Goal: Task Accomplishment & Management: Manage account settings

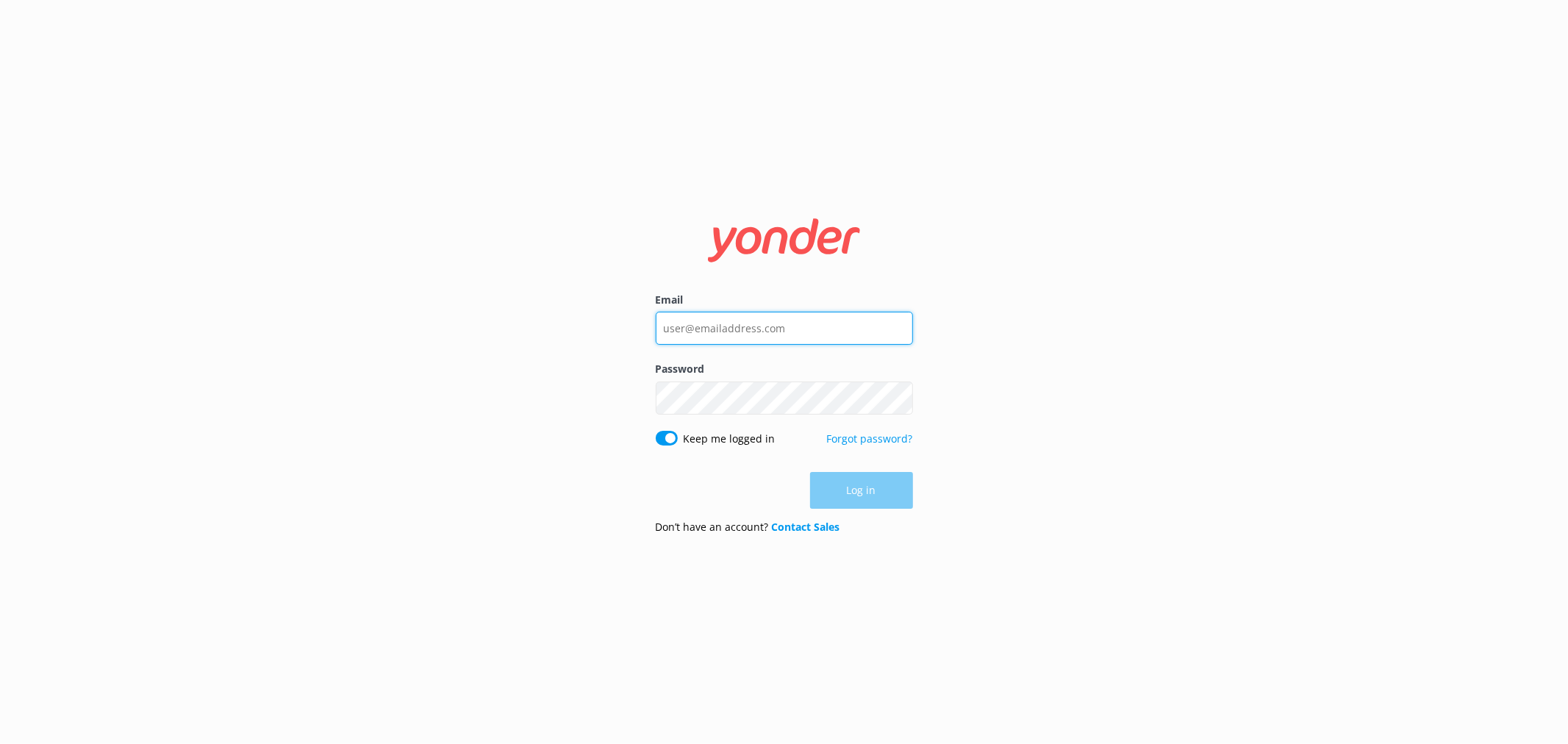
click at [794, 334] on input "Email" at bounding box center [785, 328] width 258 height 33
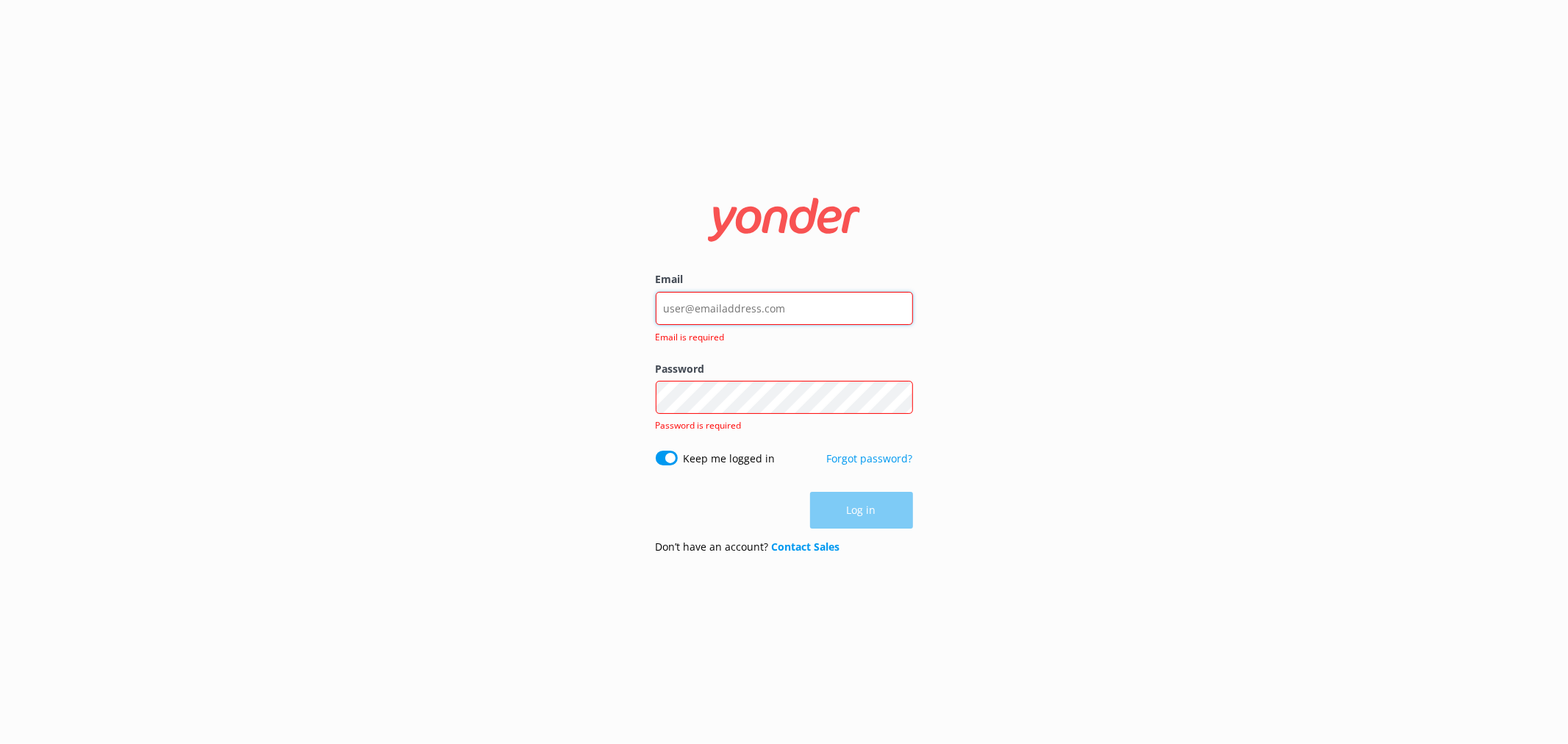
type input "[EMAIL_ADDRESS][DOMAIN_NAME]"
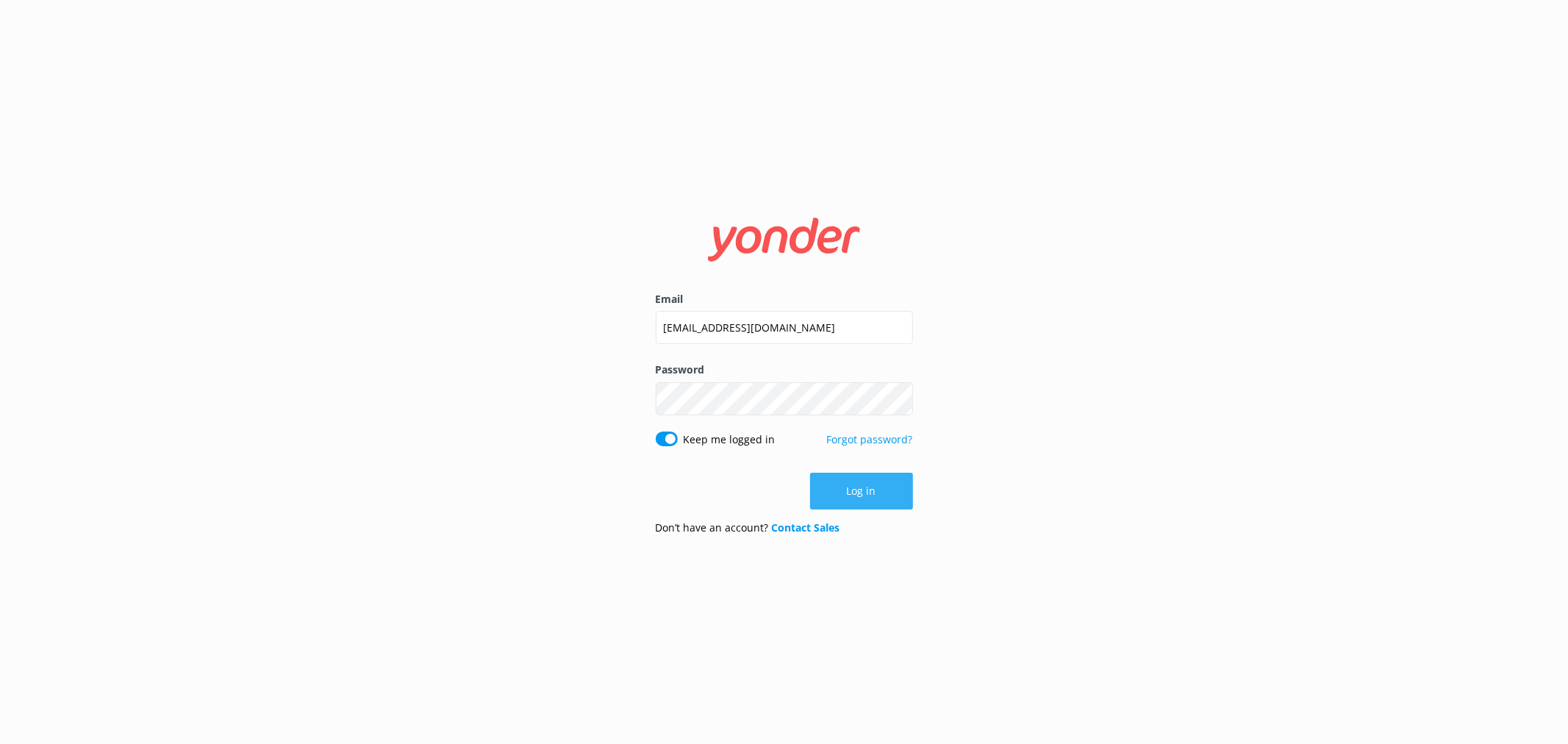
click at [850, 498] on button "Log in" at bounding box center [862, 491] width 103 height 37
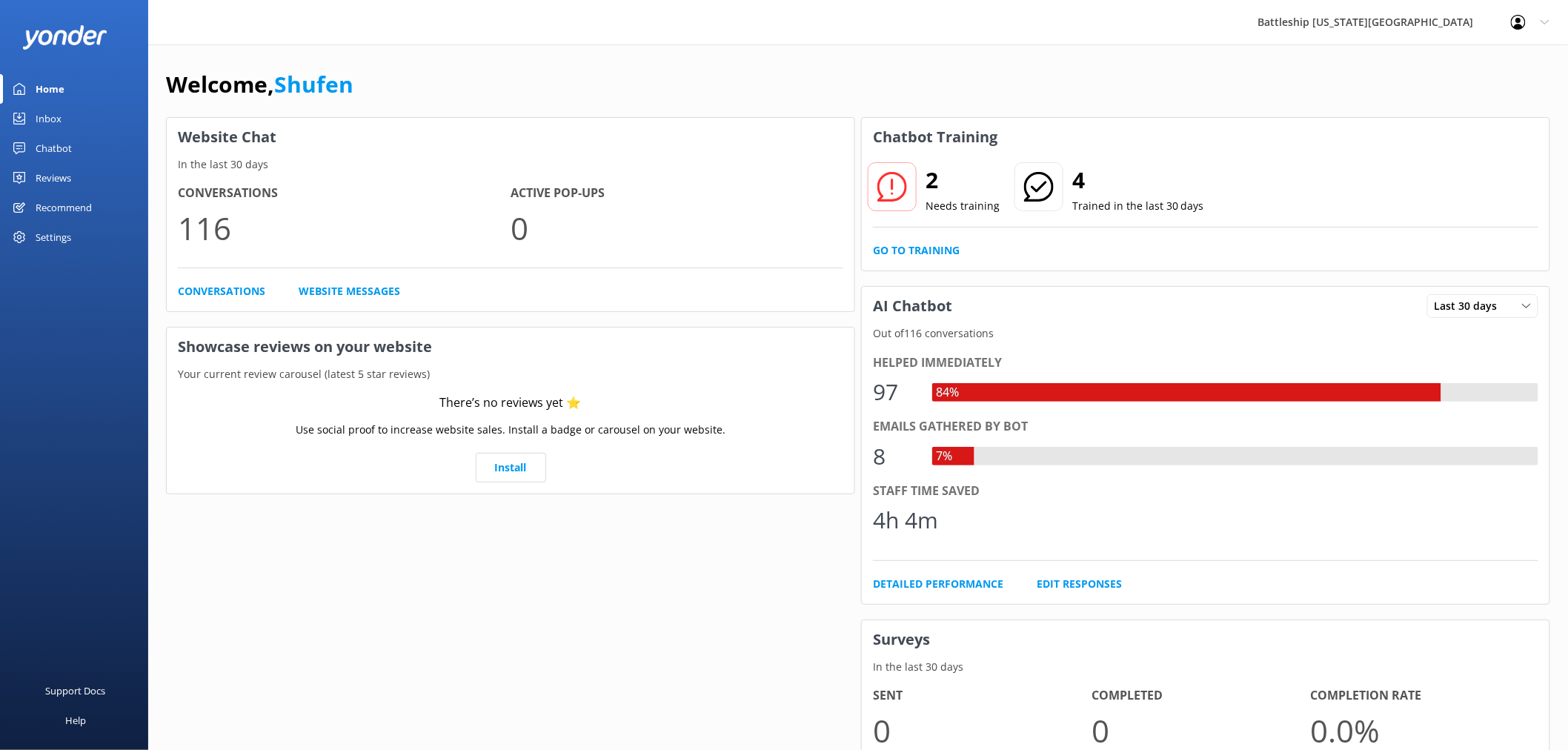
click at [49, 119] on div "Inbox" at bounding box center [48, 119] width 26 height 30
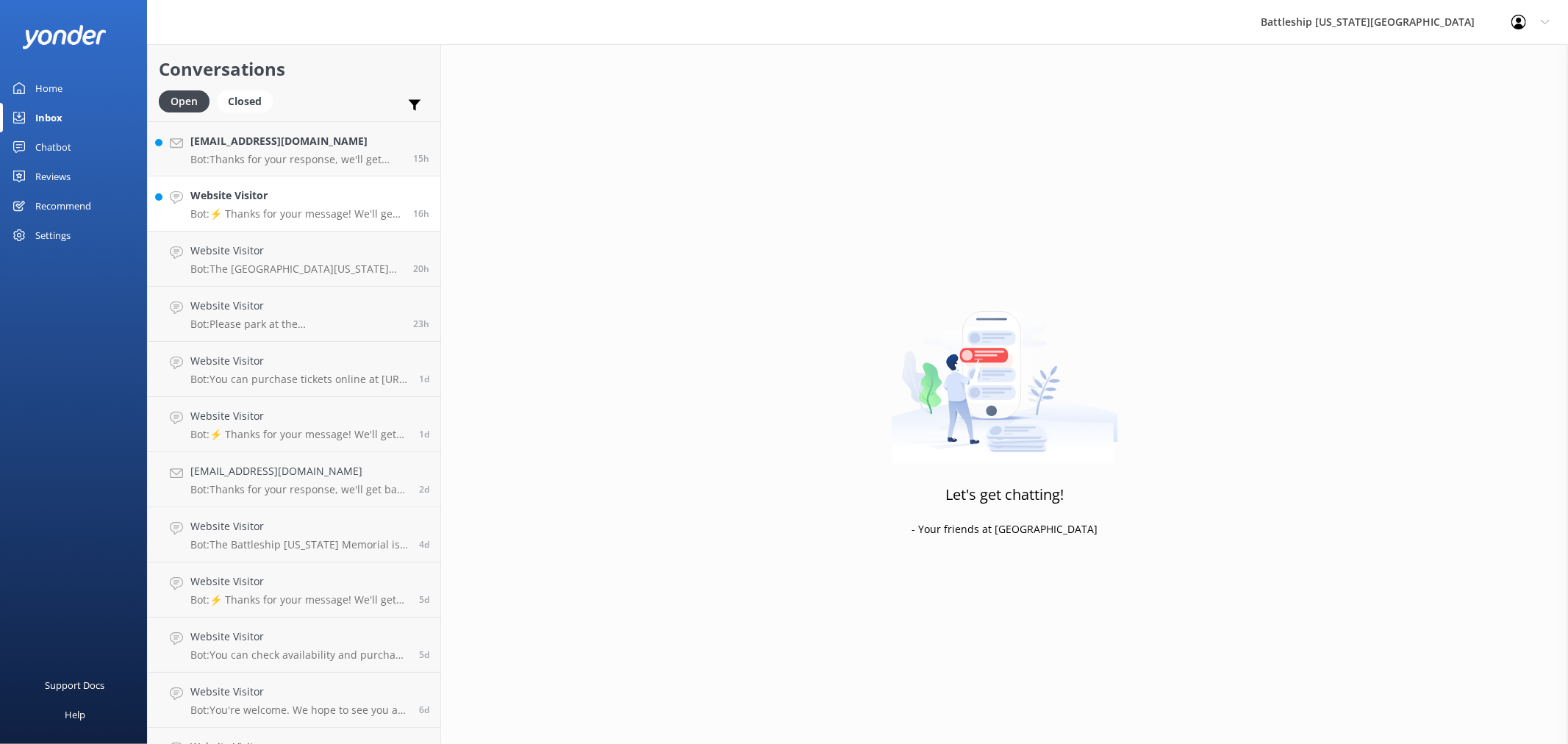
click at [295, 214] on p "Bot: ⚡ Thanks for your message! We'll get back to you as soon as we can. In the…" at bounding box center [296, 214] width 212 height 14
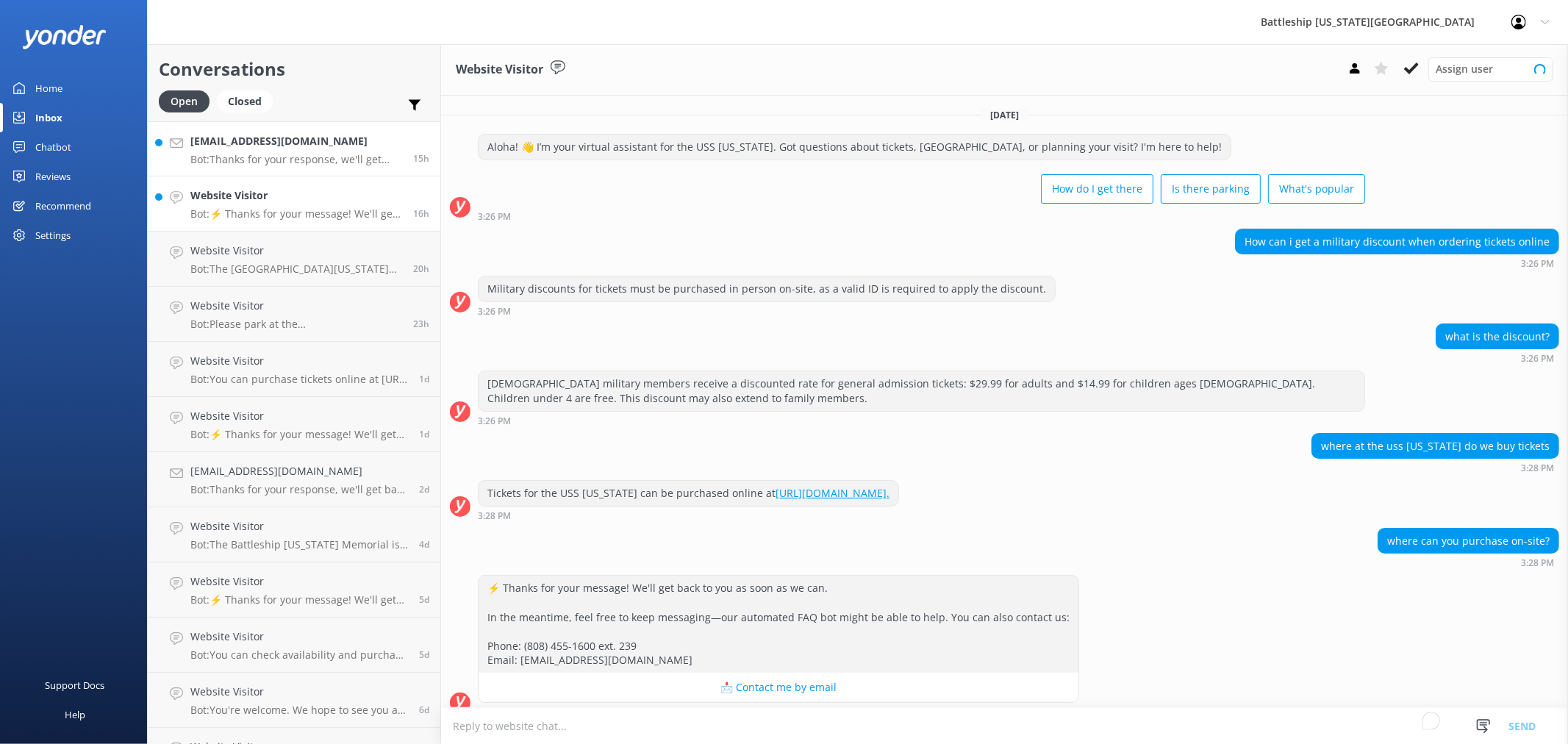
scroll to position [17, 0]
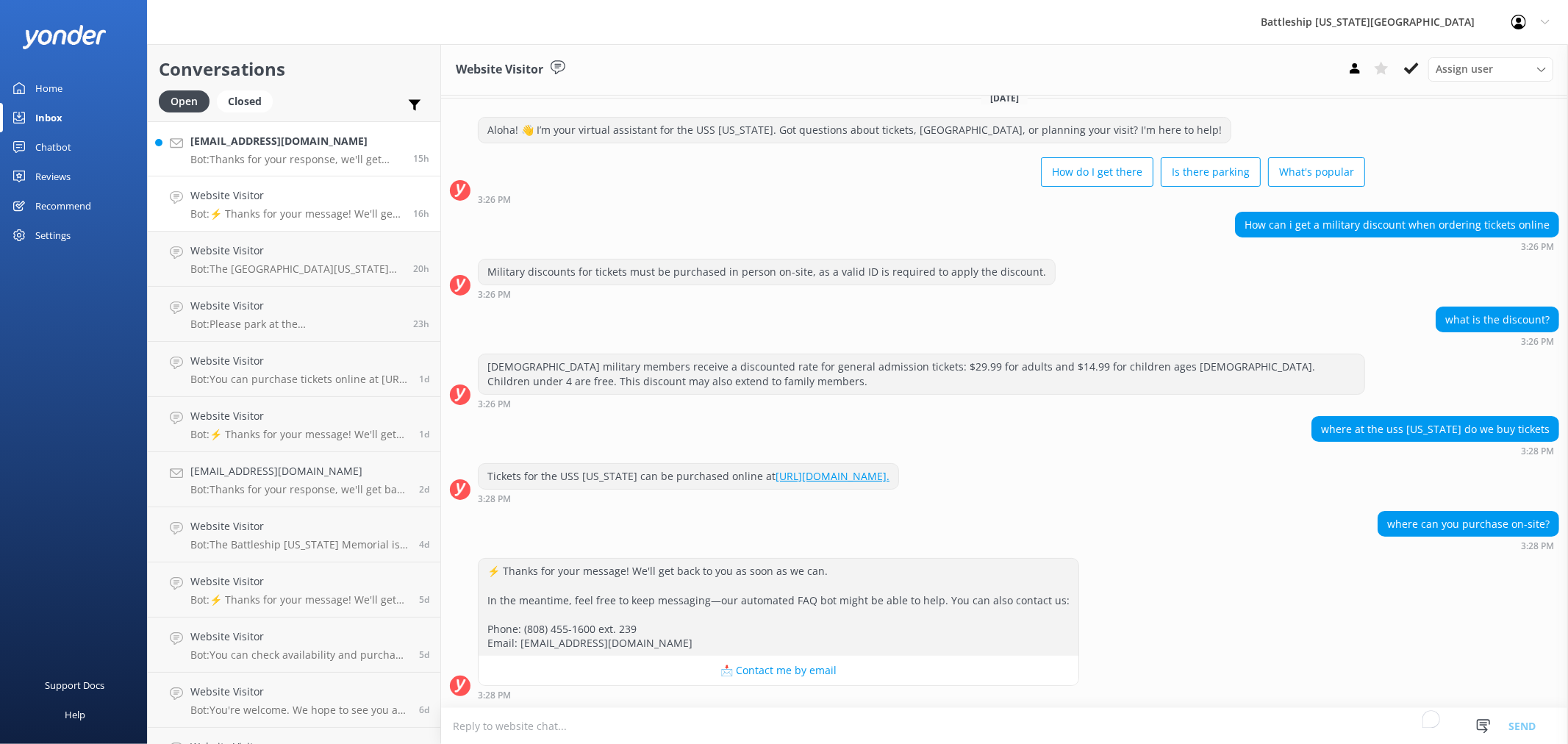
click at [330, 153] on p "Bot: Thanks for your response, we'll get back to you as soon as we can during o…" at bounding box center [296, 159] width 212 height 14
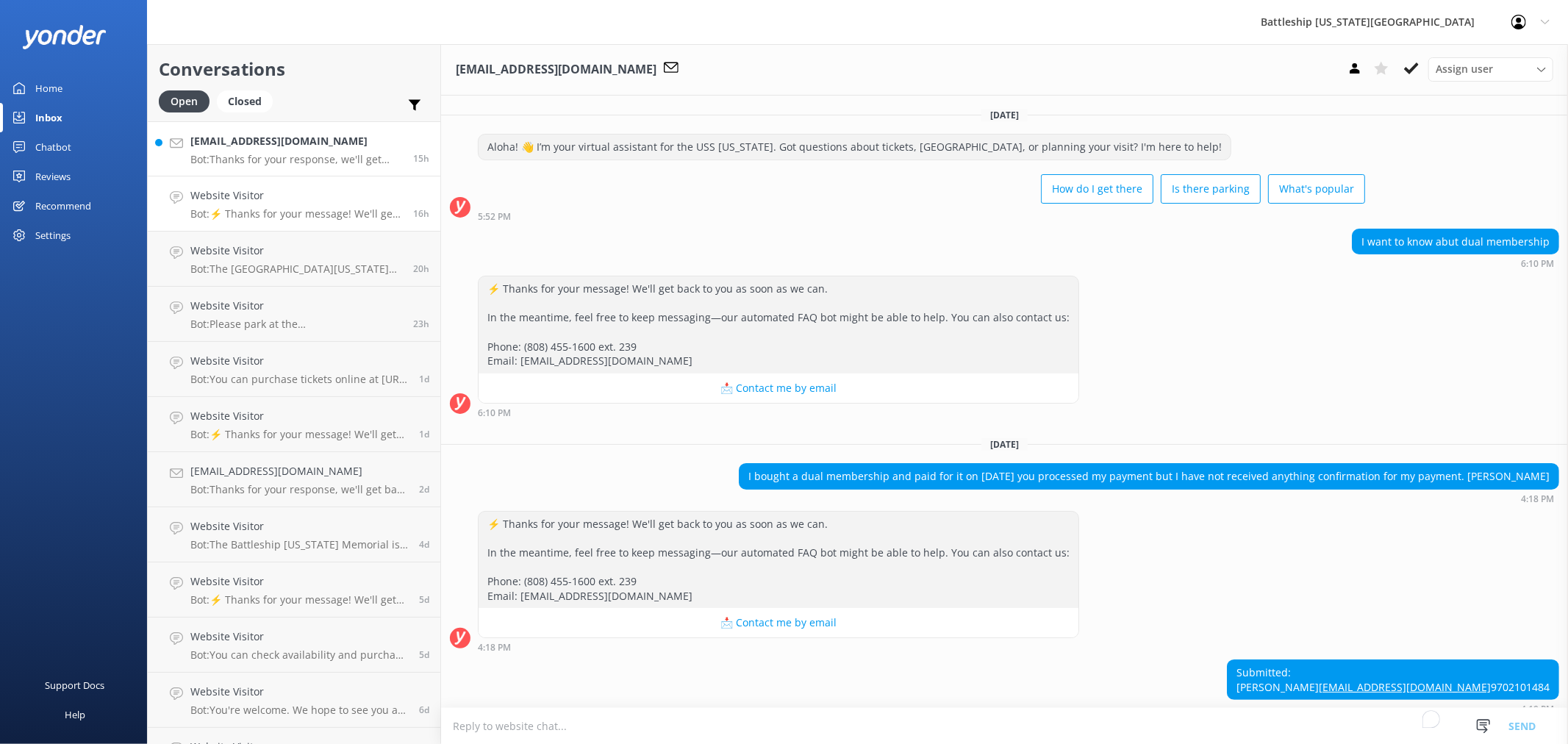
scroll to position [90, 0]
